Goal: Answer question/provide support

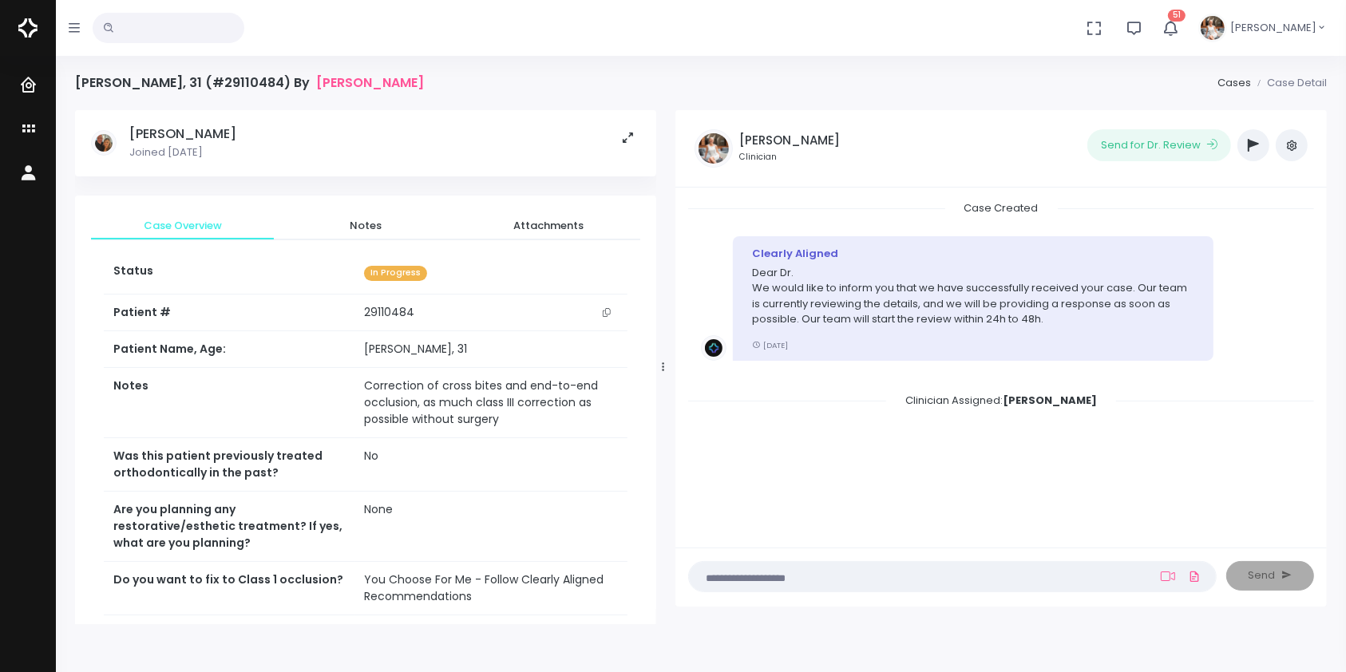
click at [783, 573] on textarea at bounding box center [922, 577] width 446 height 18
click at [1176, 572] on link at bounding box center [1168, 576] width 21 height 13
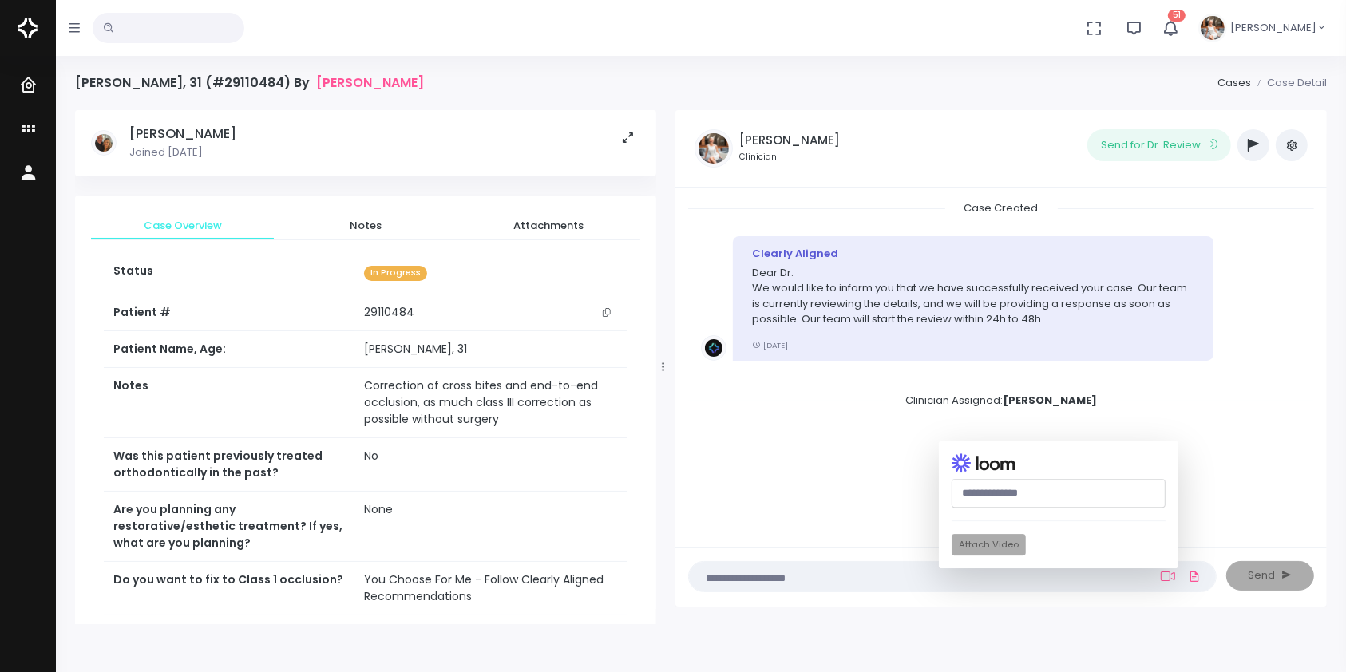
click at [1036, 497] on input "text" at bounding box center [1059, 494] width 214 height 30
paste input "**********"
type input "**********"
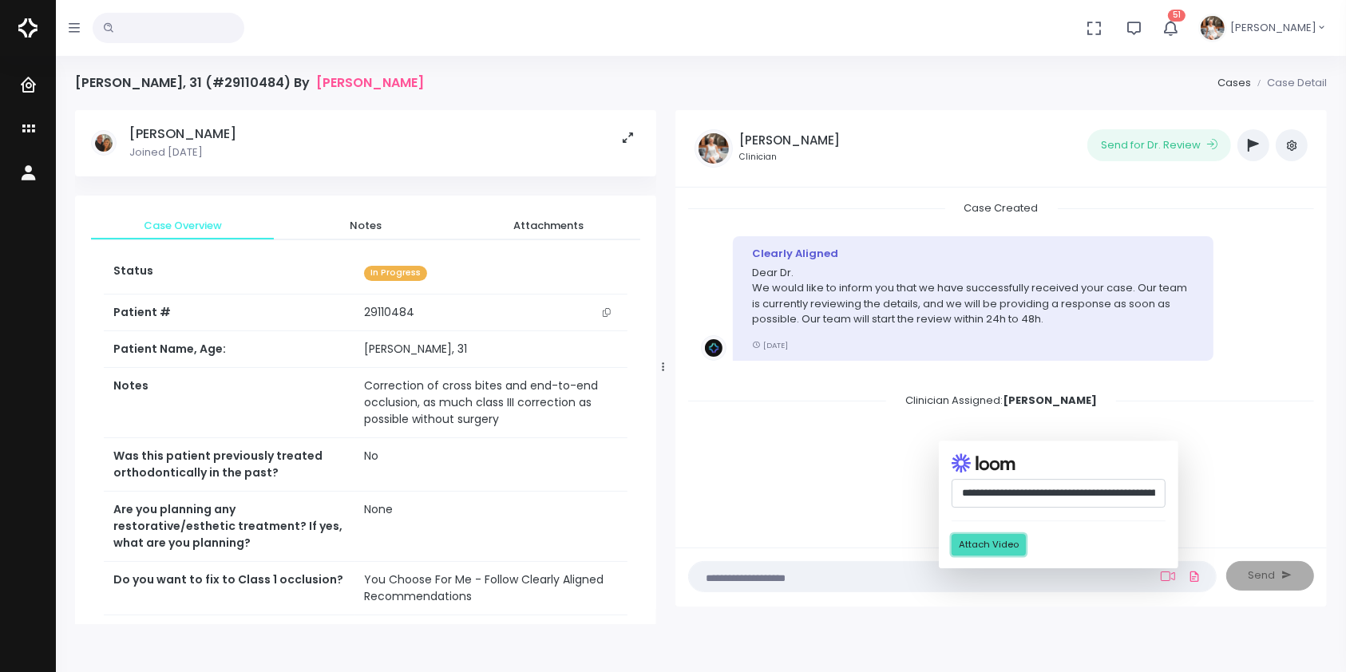
click at [985, 548] on button "Attach Video" at bounding box center [989, 546] width 74 height 22
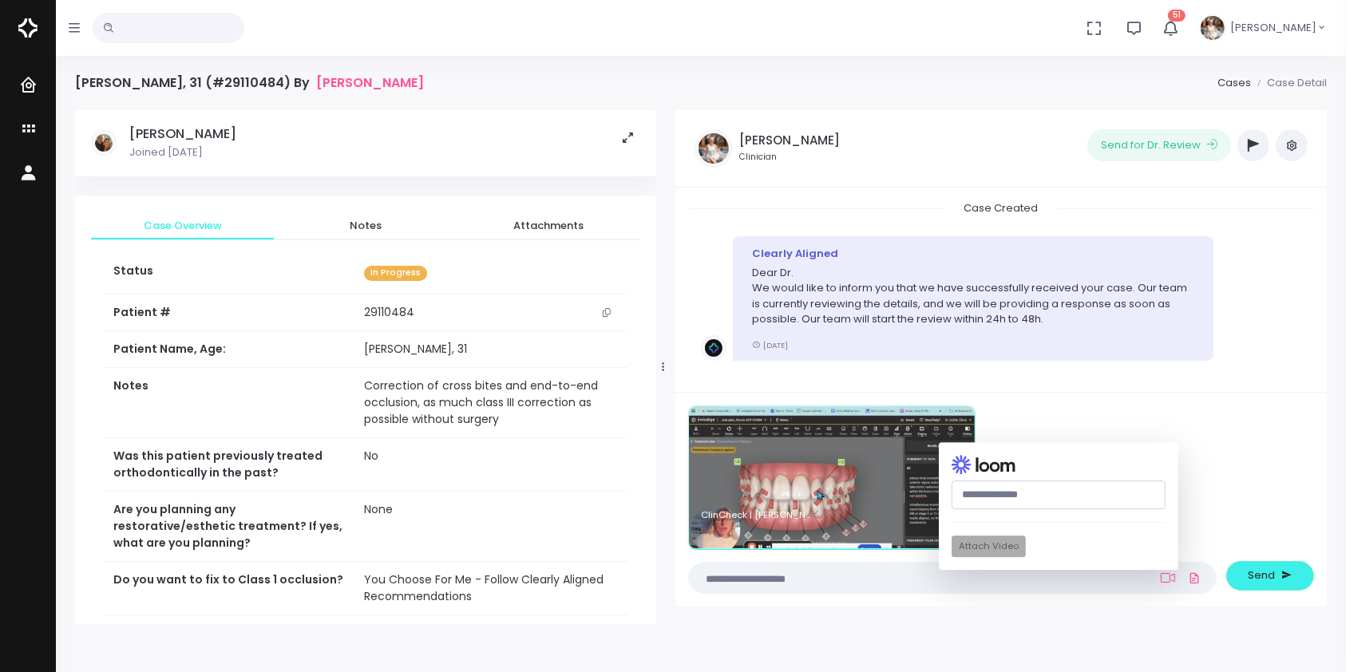
click at [867, 572] on textarea at bounding box center [922, 578] width 446 height 18
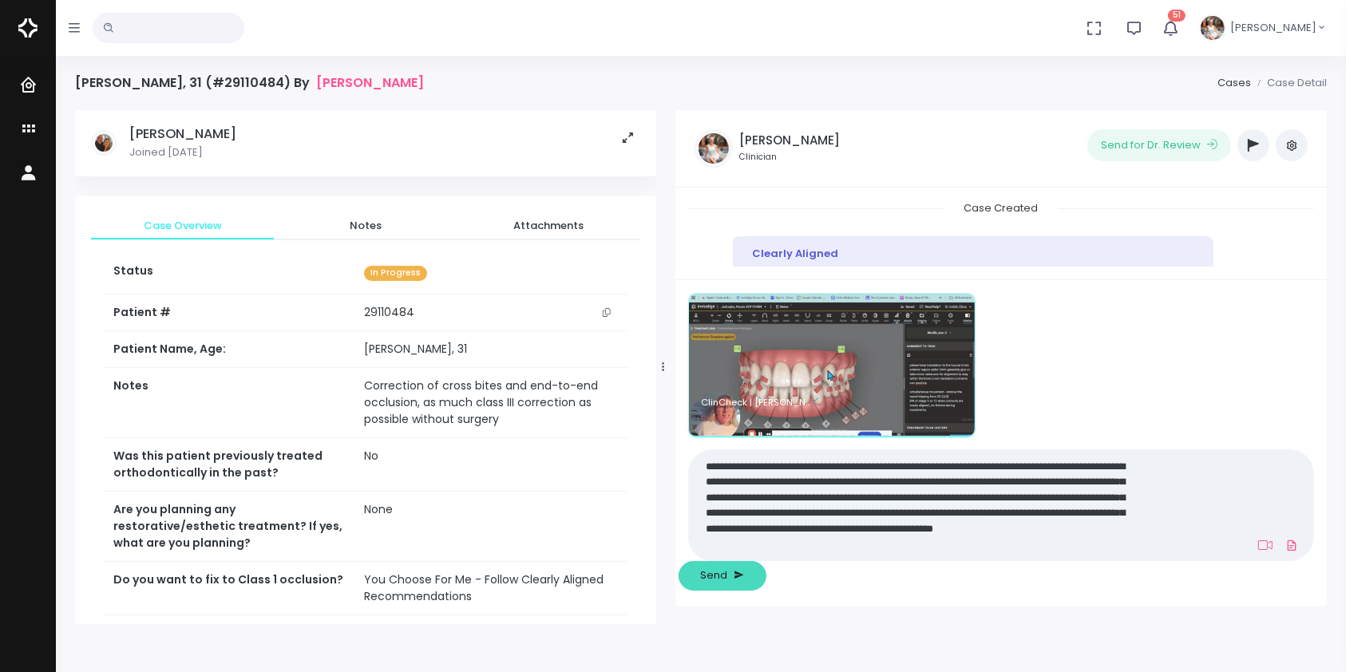
type textarea "**********"
click at [728, 572] on span "Send" at bounding box center [714, 576] width 27 height 16
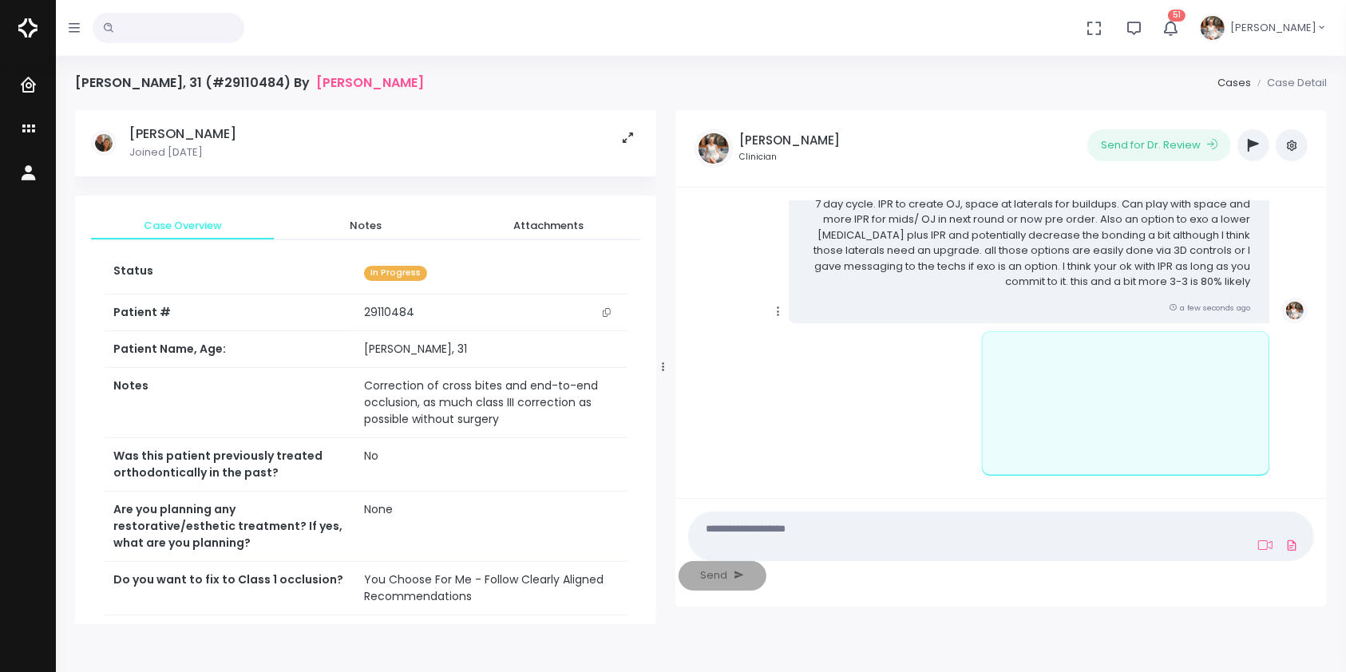
scroll to position [266, 0]
click at [773, 311] on icon at bounding box center [778, 306] width 14 height 14
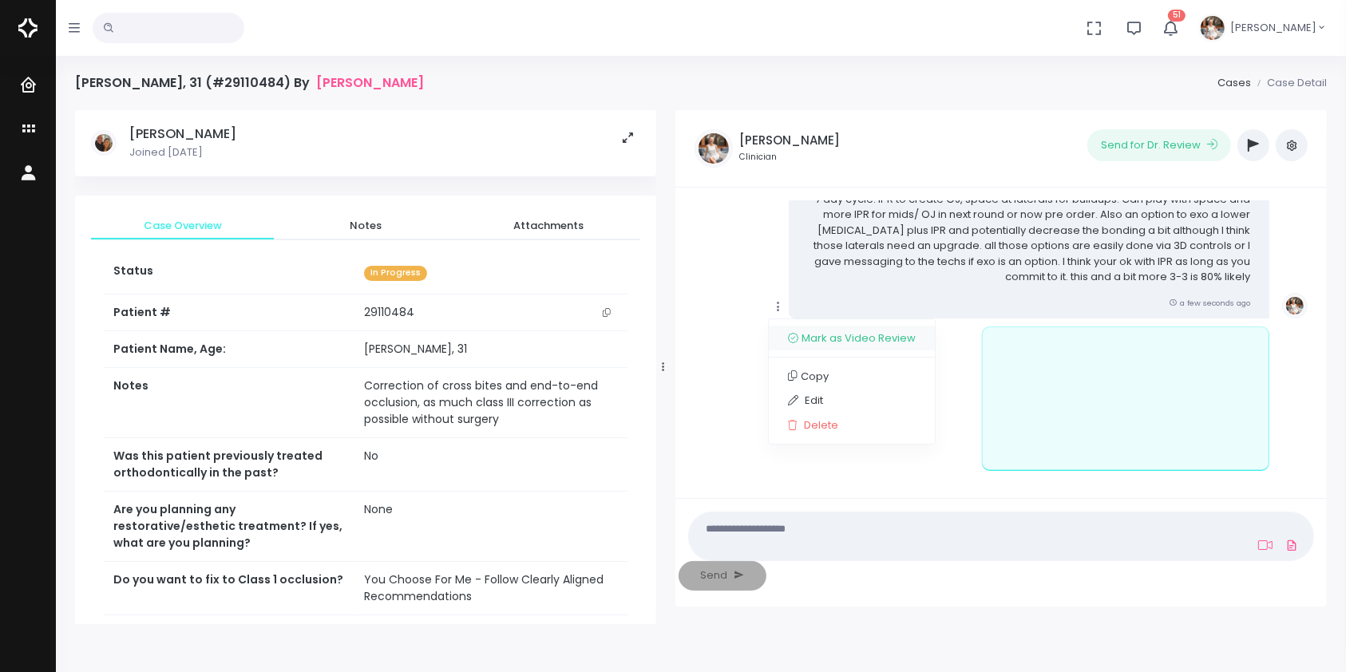
click at [814, 335] on link "Mark as Video Review" at bounding box center [852, 338] width 166 height 25
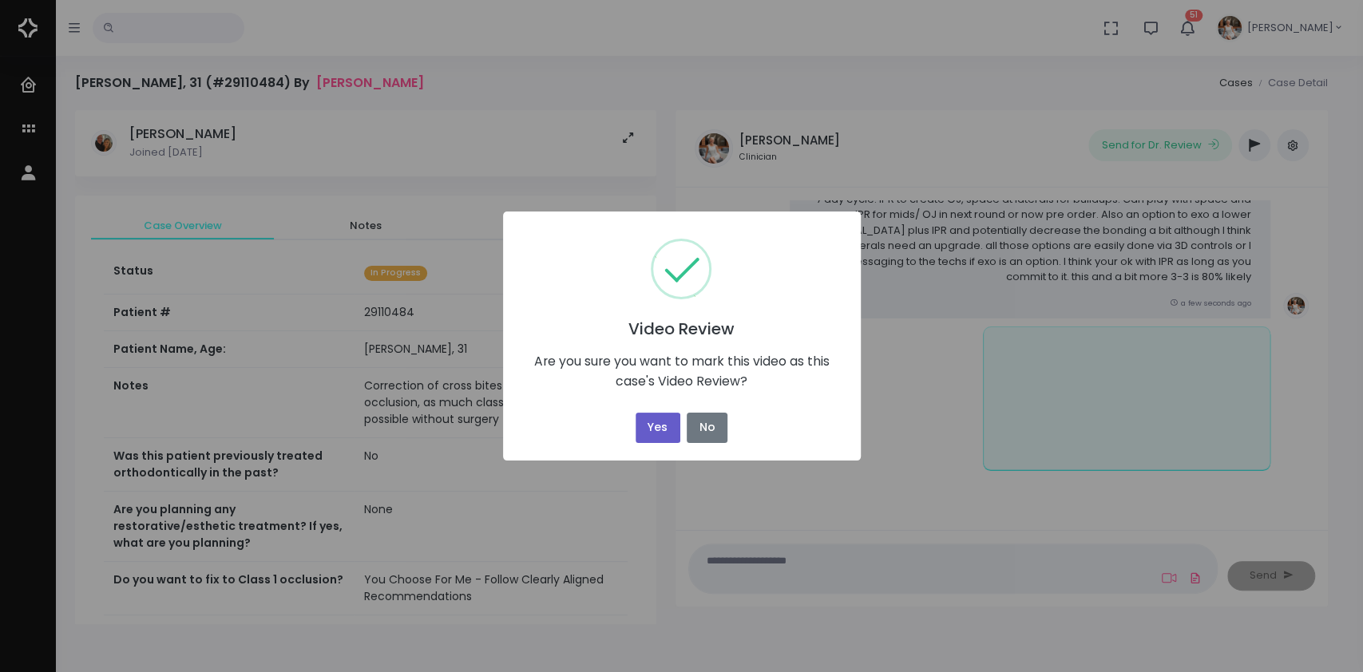
click at [656, 418] on button "Yes" at bounding box center [658, 428] width 45 height 31
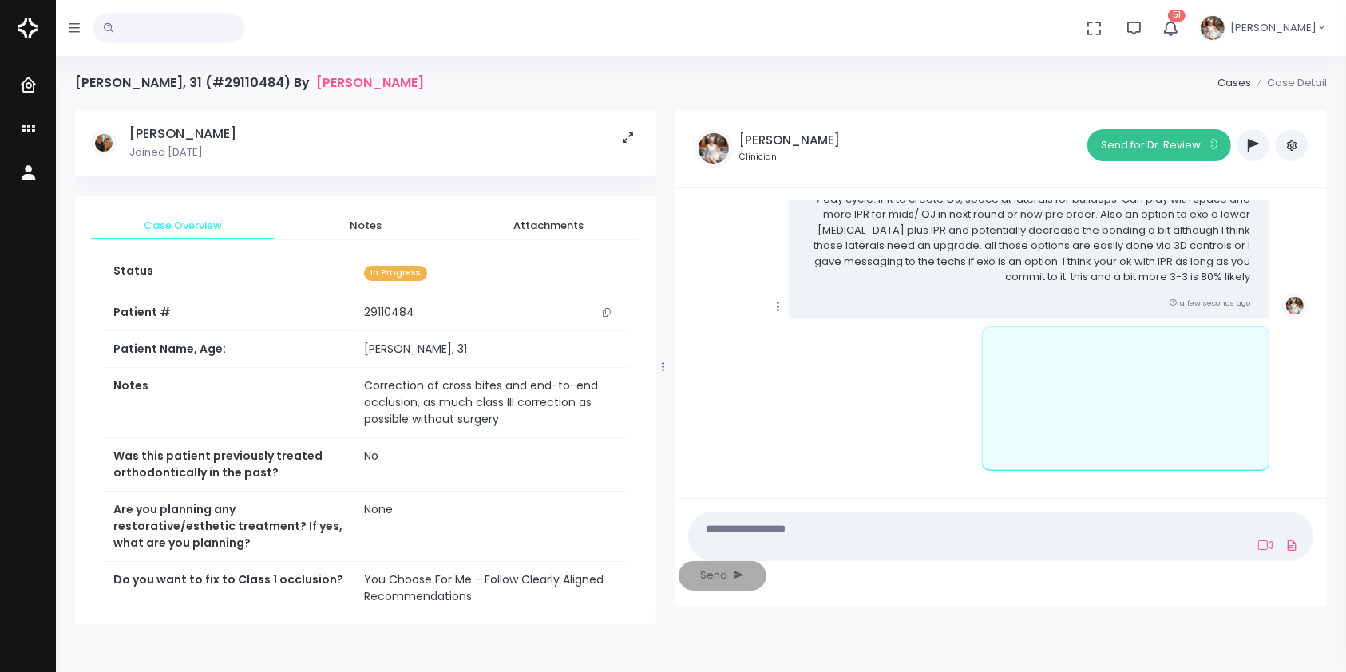
click at [1150, 149] on button "Send for Dr. Review" at bounding box center [1160, 145] width 144 height 32
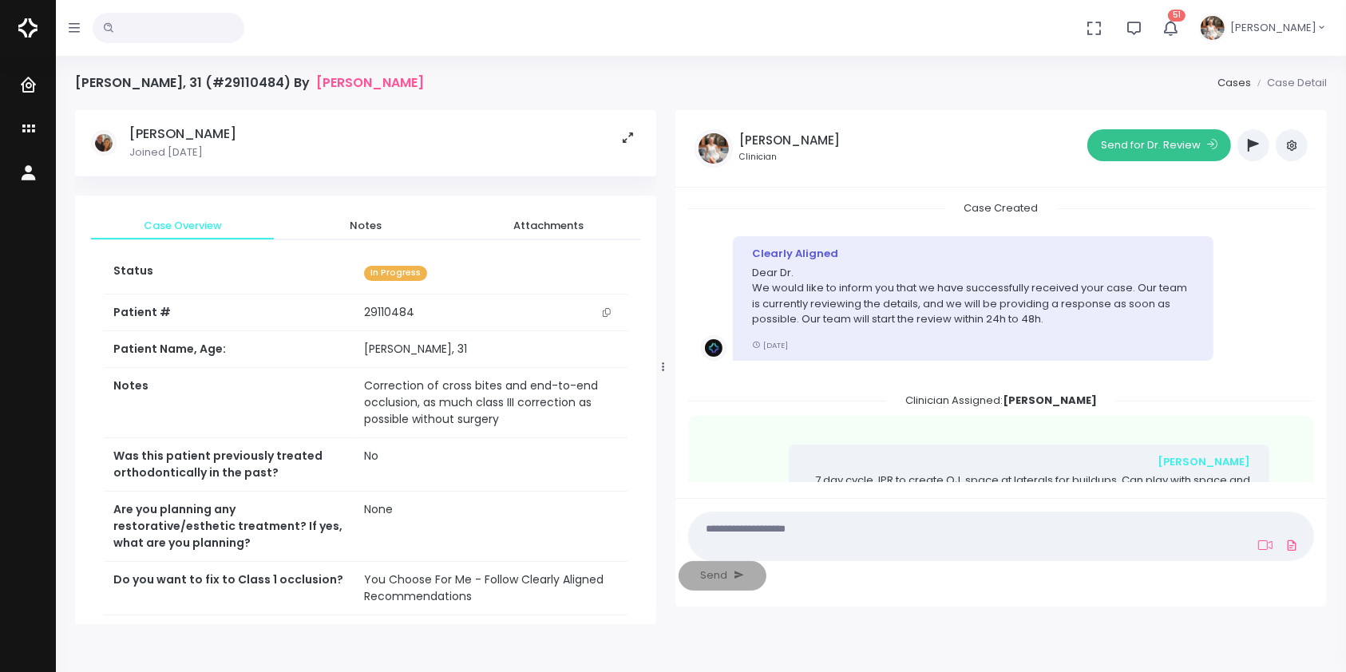
scroll to position [272, 0]
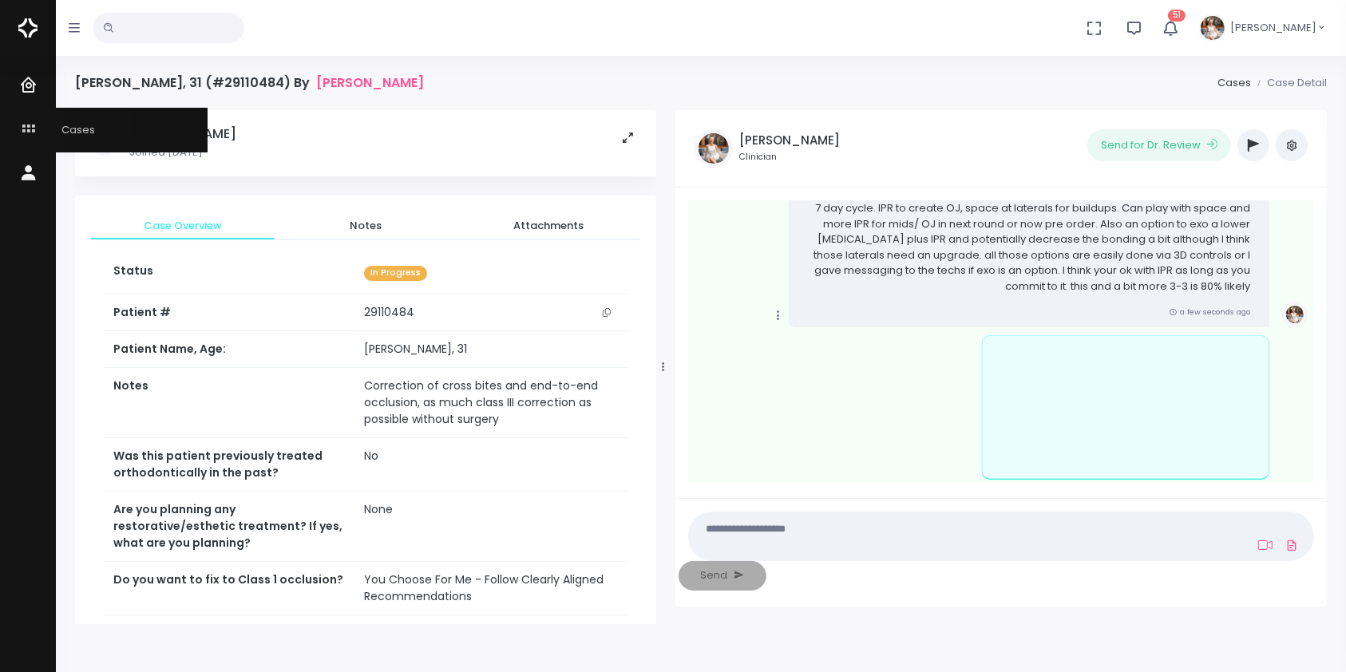
click at [28, 125] on icon "scrollable content" at bounding box center [30, 130] width 22 height 20
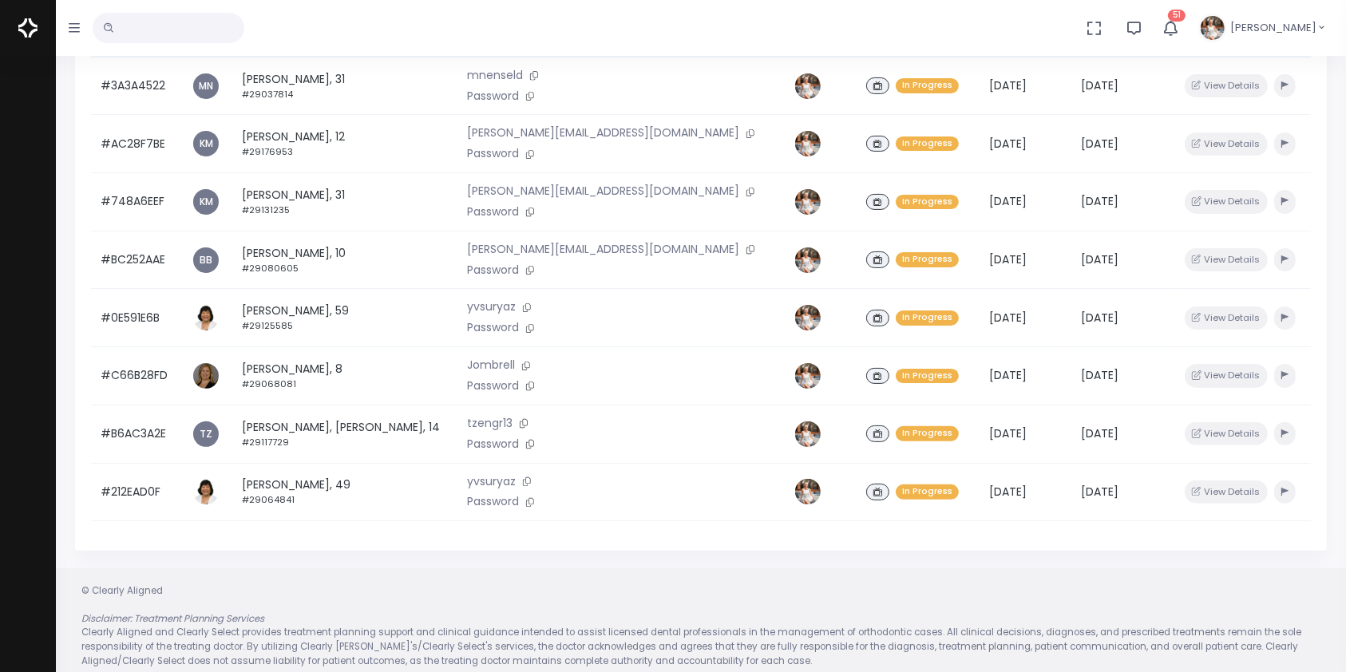
scroll to position [382, 0]
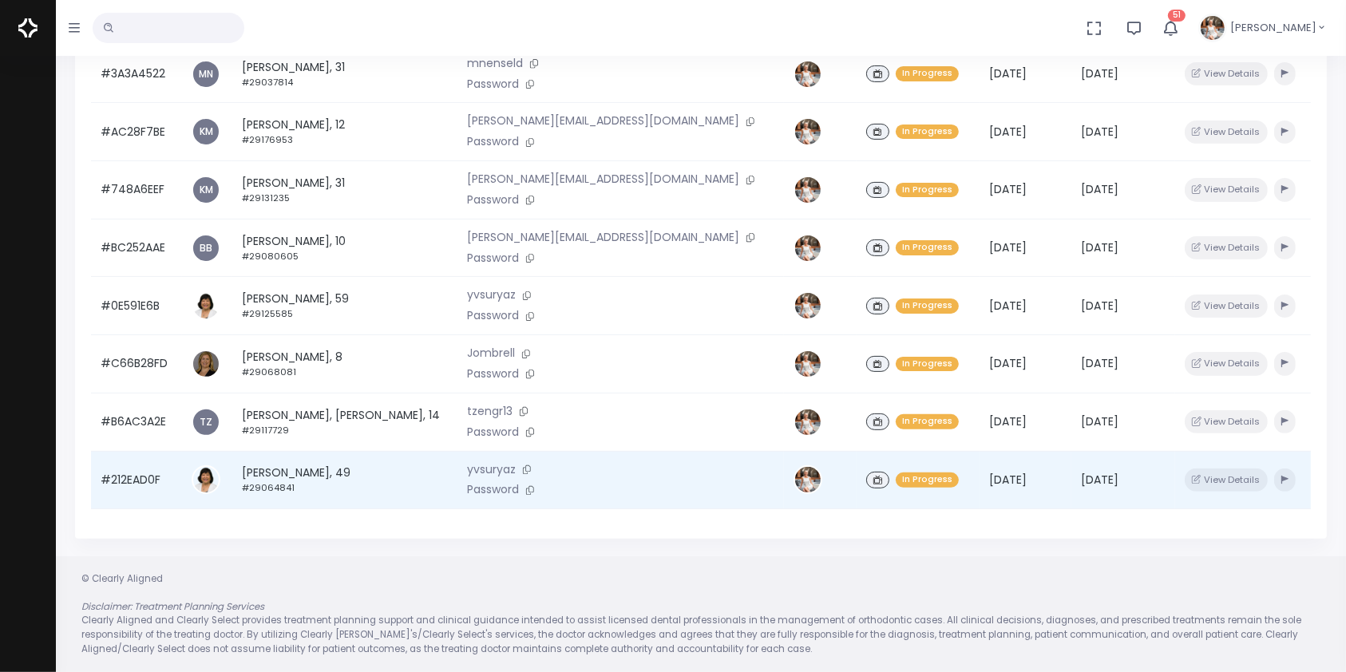
click at [134, 482] on td "#212EAD0F" at bounding box center [136, 480] width 91 height 58
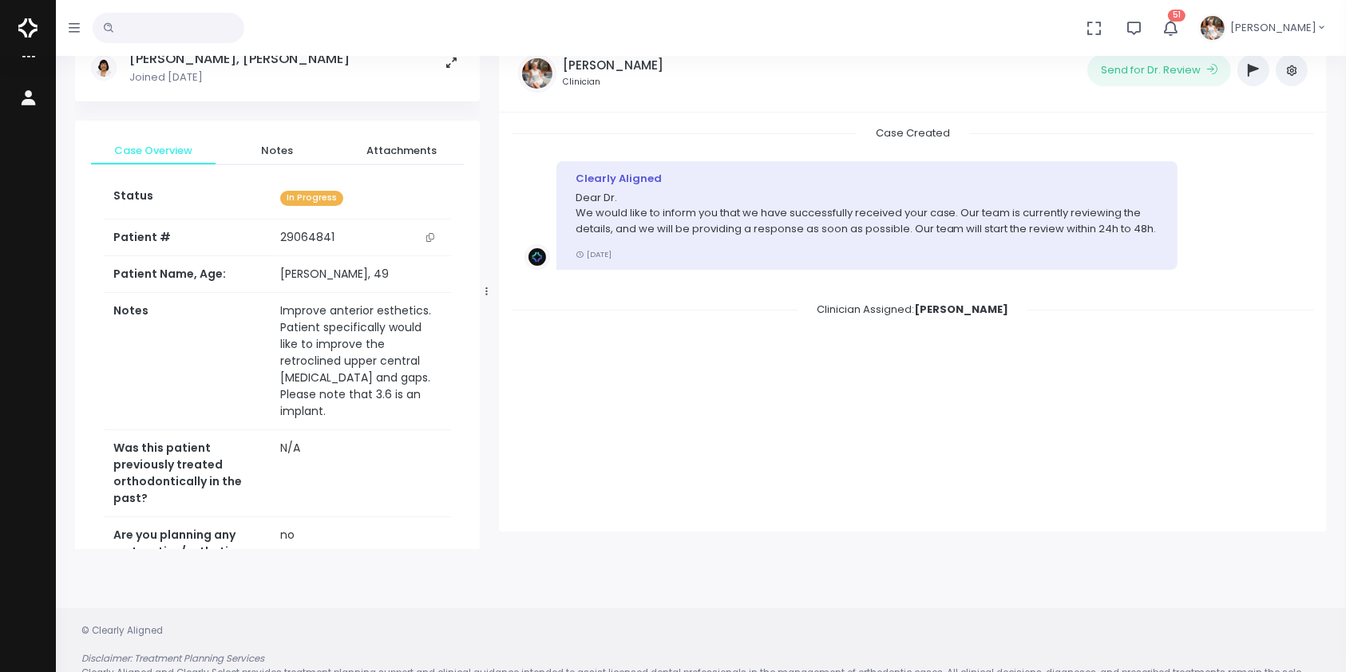
scroll to position [127, 0]
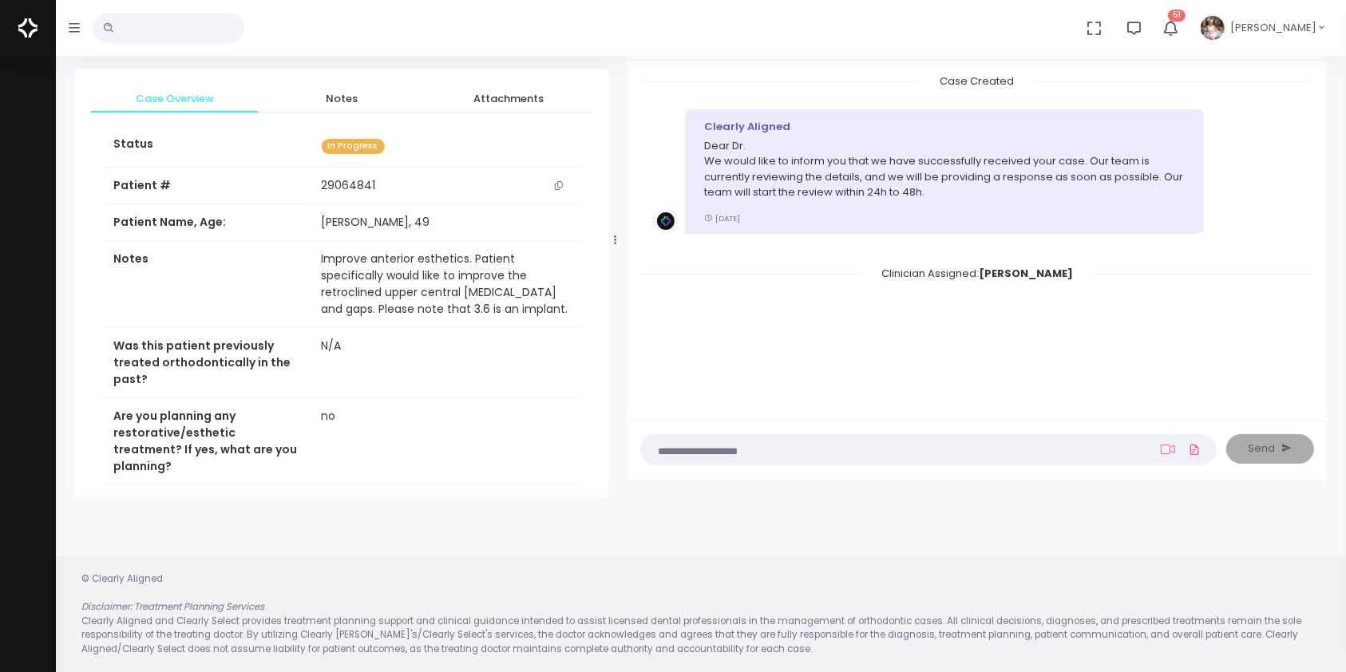
drag, startPoint x: 485, startPoint y: 238, endPoint x: 618, endPoint y: 236, distance: 132.6
click at [616, 236] on icon at bounding box center [615, 240] width 2 height 10
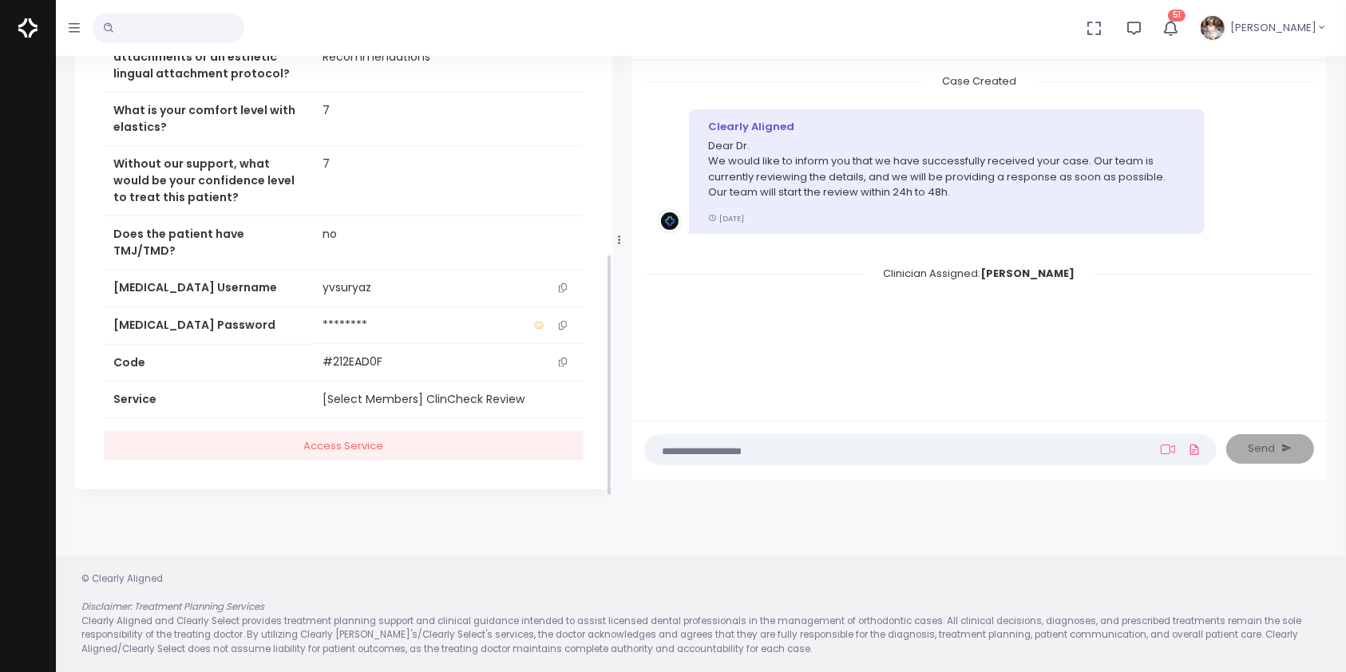
scroll to position [573, 0]
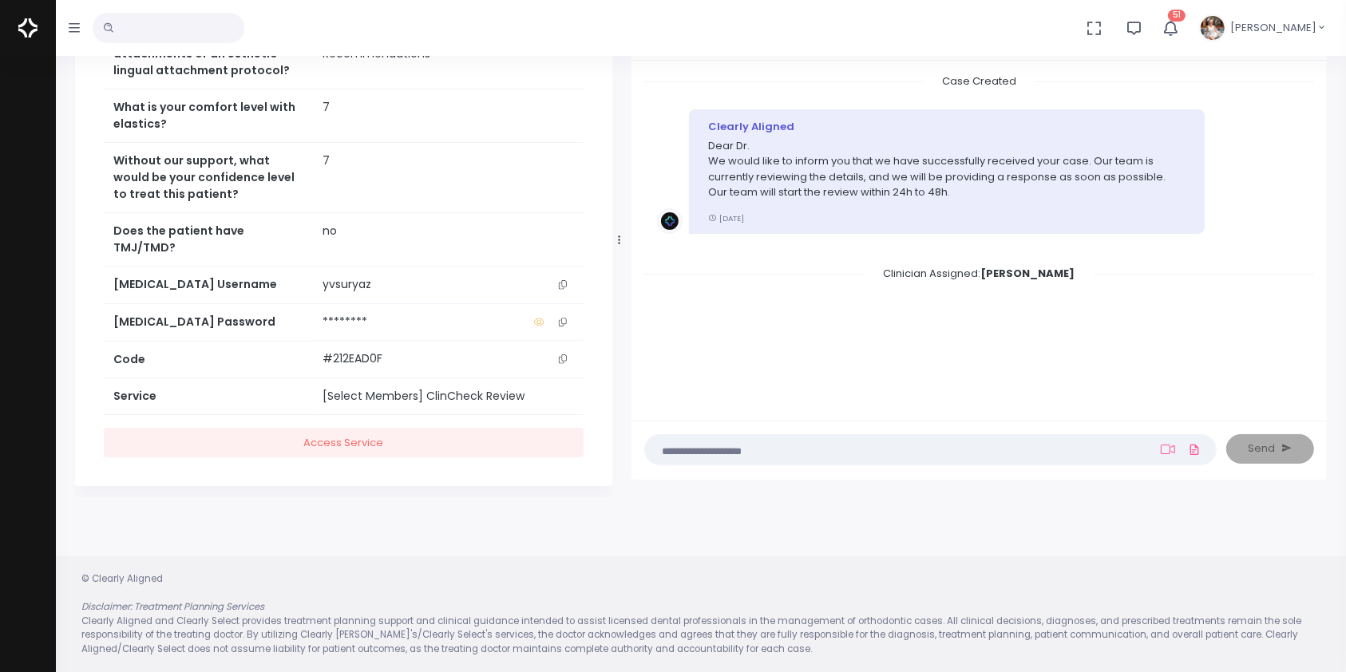
click at [562, 280] on icon "scrollable content" at bounding box center [563, 284] width 8 height 9
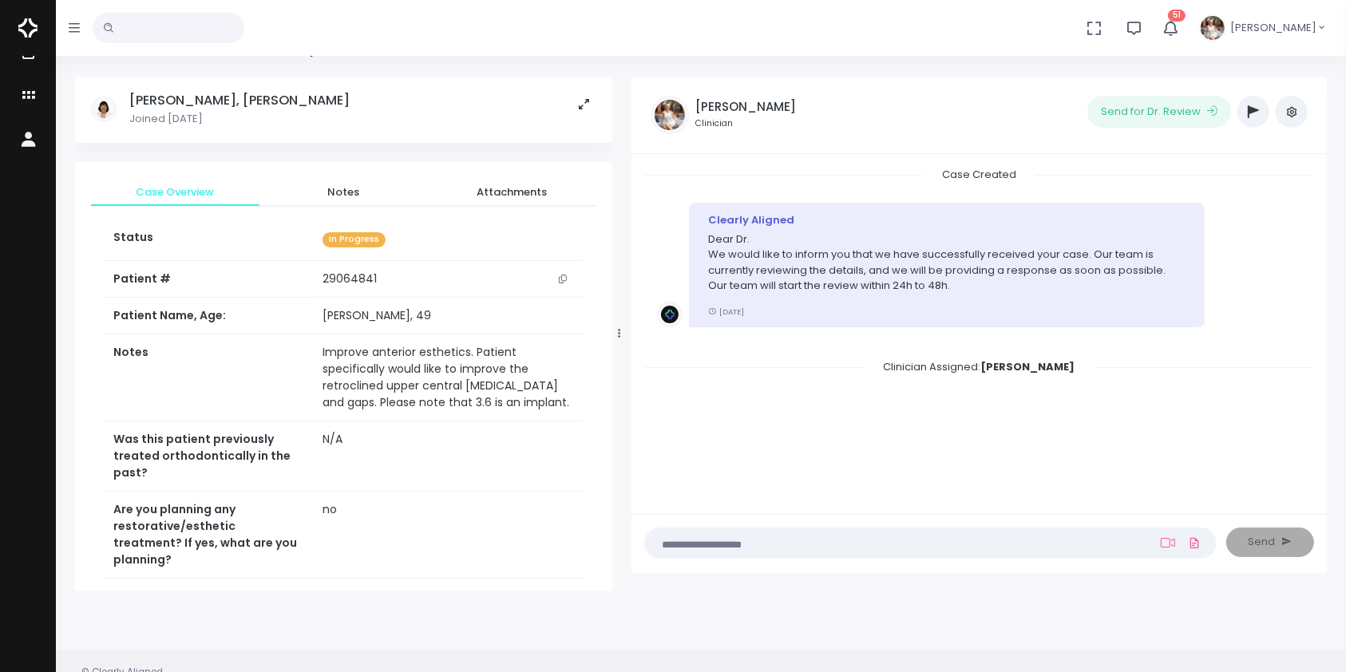
scroll to position [0, 0]
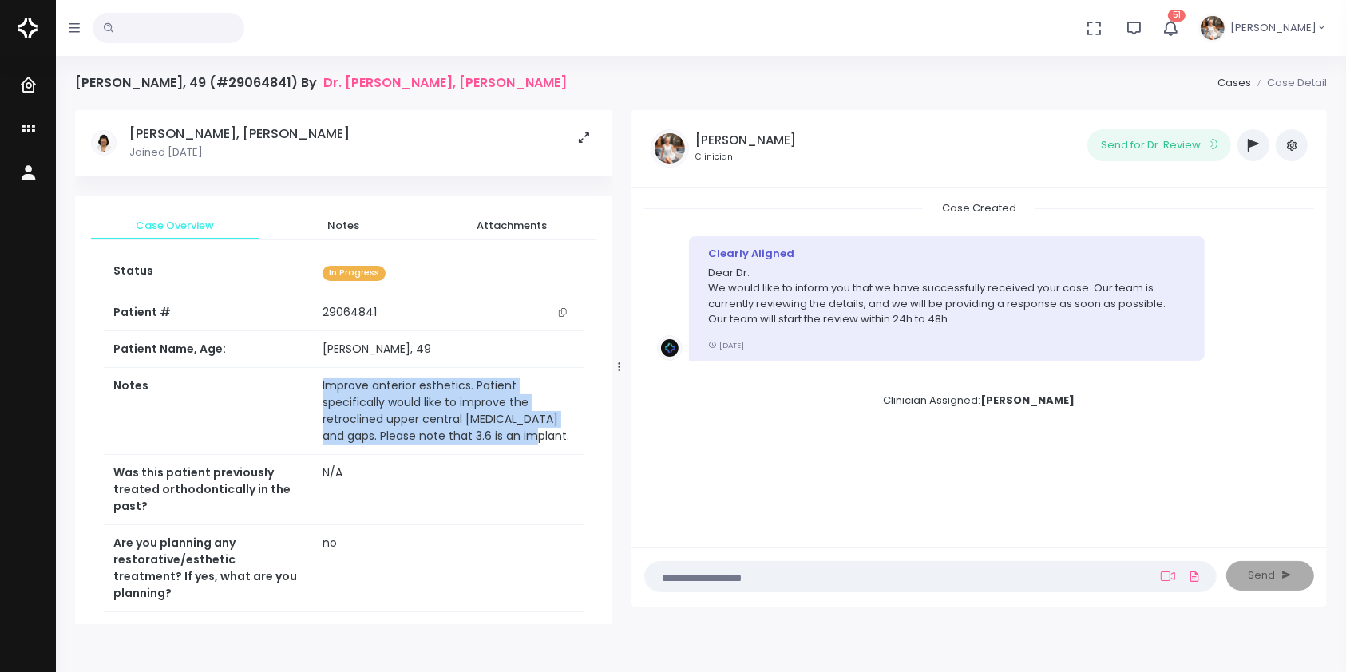
drag, startPoint x: 517, startPoint y: 446, endPoint x: 303, endPoint y: 382, distance: 224.1
click at [303, 382] on tr "Notes Improve anterior esthetics. Patient specifically would like to improve th…" at bounding box center [344, 411] width 480 height 87
copy tr "Improve anterior esthetics. Patient specifically would like to improve the retr…"
